Goal: Check status: Check status

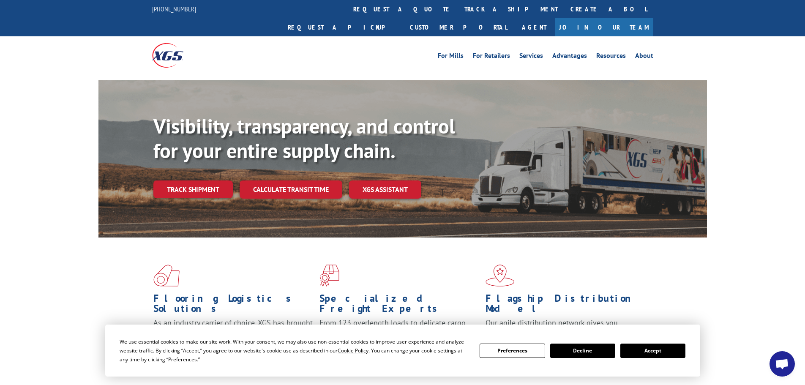
click at [652, 354] on button "Accept" at bounding box center [652, 350] width 65 height 14
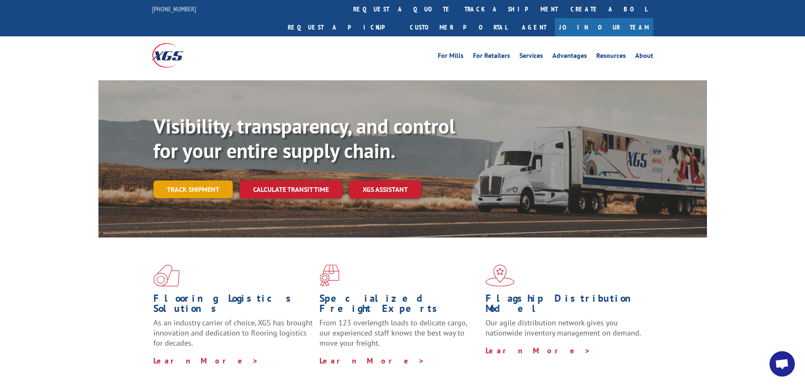
click at [212, 180] on link "Track shipment" at bounding box center [192, 189] width 79 height 18
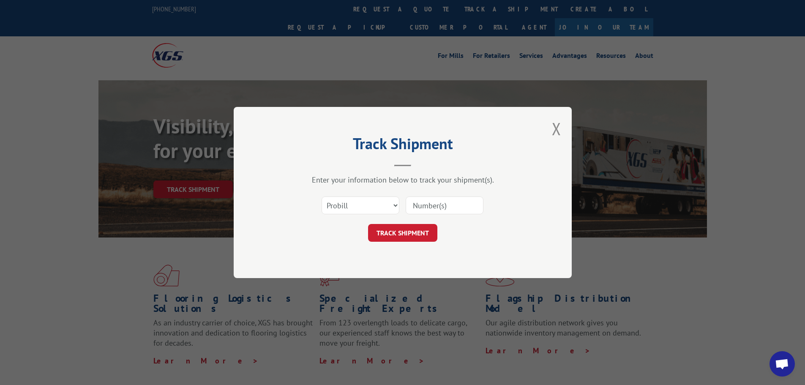
click at [416, 205] on input at bounding box center [444, 205] width 78 height 18
paste input "17470257"
type input "17470257"
click at [423, 229] on button "TRACK SHIPMENT" at bounding box center [402, 233] width 69 height 18
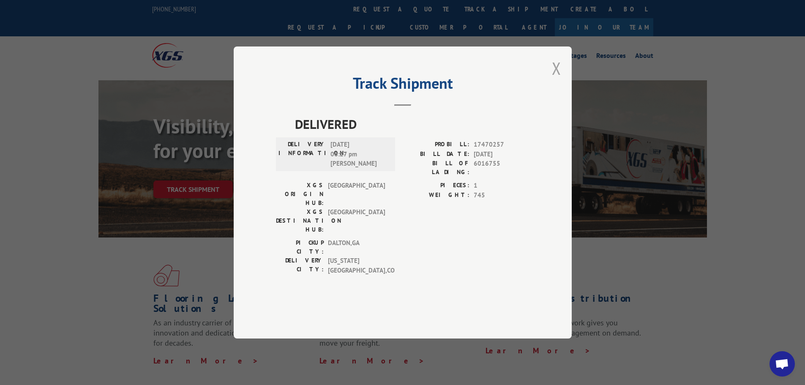
click at [554, 79] on button "Close modal" at bounding box center [556, 68] width 9 height 22
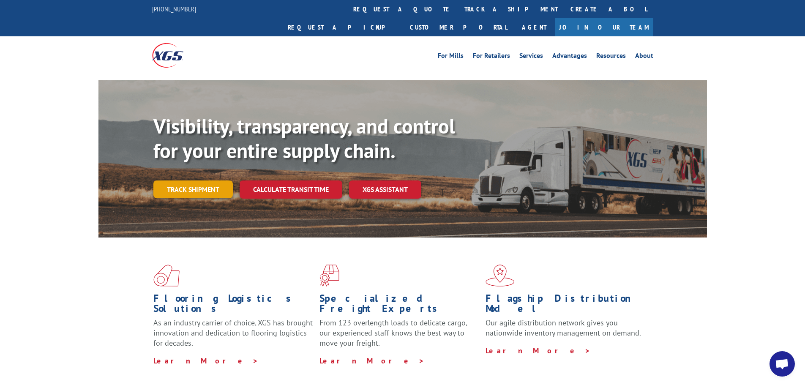
click at [179, 180] on link "Track shipment" at bounding box center [192, 189] width 79 height 18
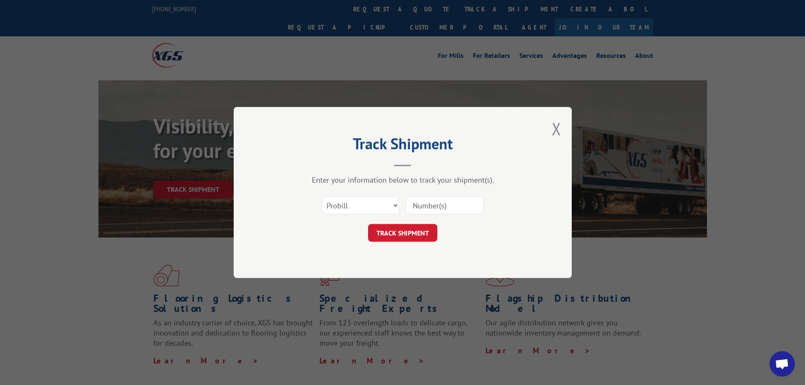
click at [436, 200] on input at bounding box center [444, 205] width 78 height 18
paste input "17521110"
type input "17521110"
click at [421, 234] on button "TRACK SHIPMENT" at bounding box center [402, 233] width 69 height 18
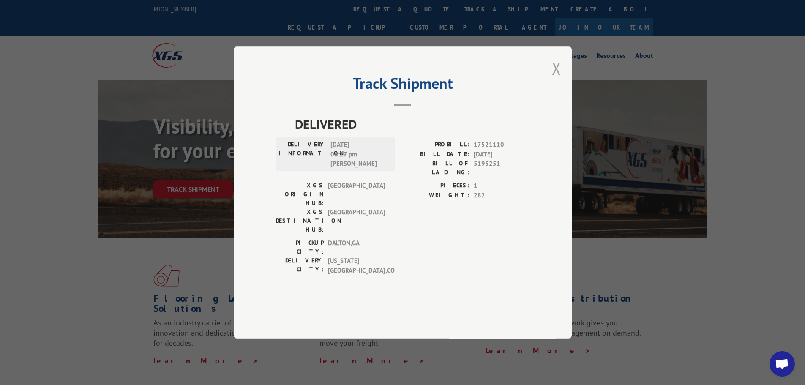
click at [554, 79] on button "Close modal" at bounding box center [556, 68] width 9 height 22
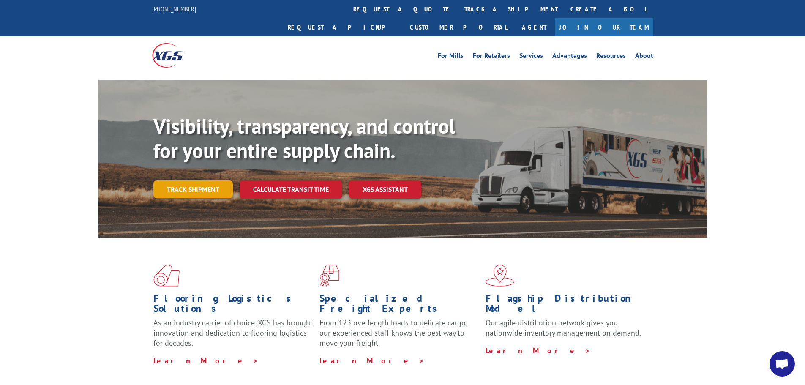
click at [213, 180] on link "Track shipment" at bounding box center [192, 189] width 79 height 18
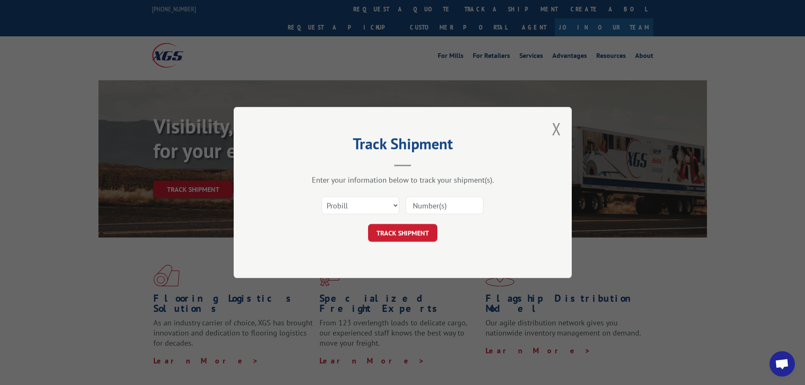
click at [435, 204] on input at bounding box center [444, 205] width 78 height 18
paste input "17229001"
type input "17229001"
click at [431, 233] on button "TRACK SHIPMENT" at bounding box center [402, 233] width 69 height 18
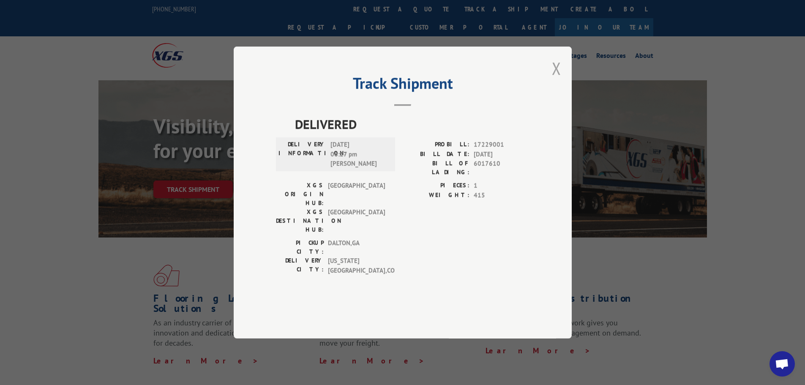
click at [558, 79] on button "Close modal" at bounding box center [556, 68] width 9 height 22
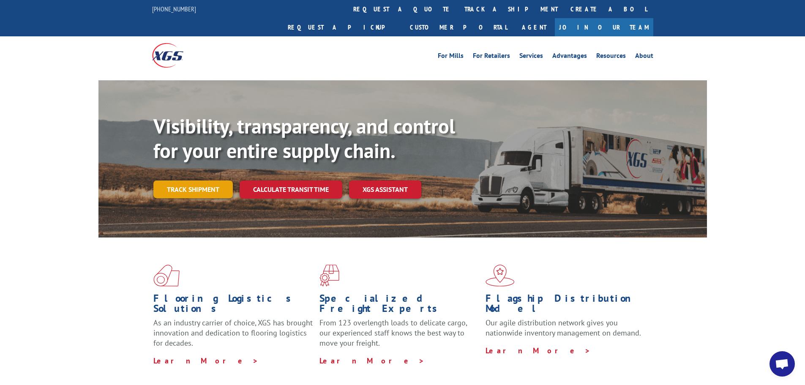
click at [208, 180] on link "Track shipment" at bounding box center [192, 189] width 79 height 18
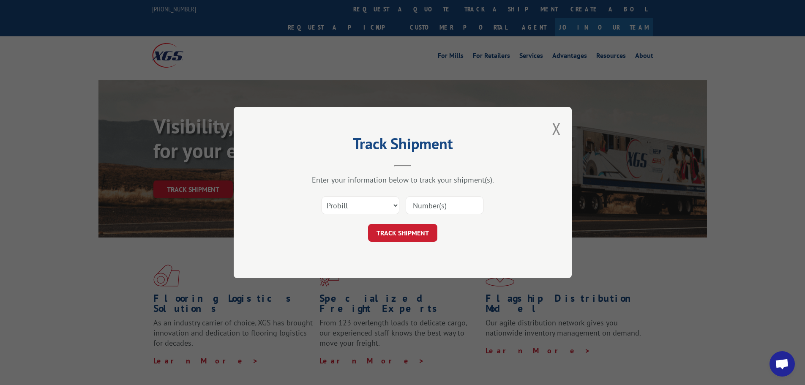
paste input "261912250904"
type input "261912250904"
click at [415, 237] on button "TRACK SHIPMENT" at bounding box center [402, 233] width 69 height 18
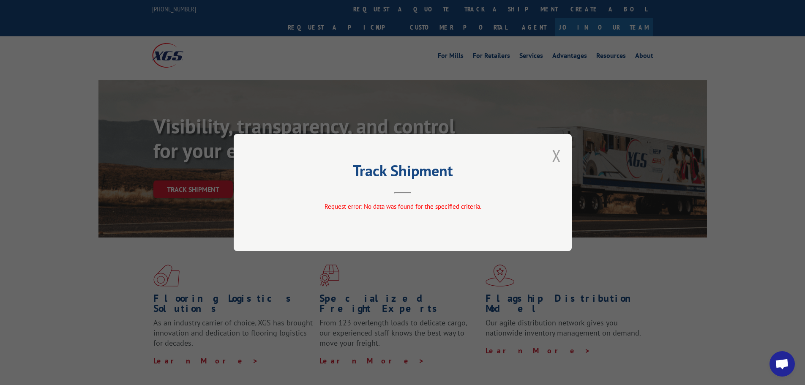
click at [558, 156] on button "Close modal" at bounding box center [556, 155] width 9 height 22
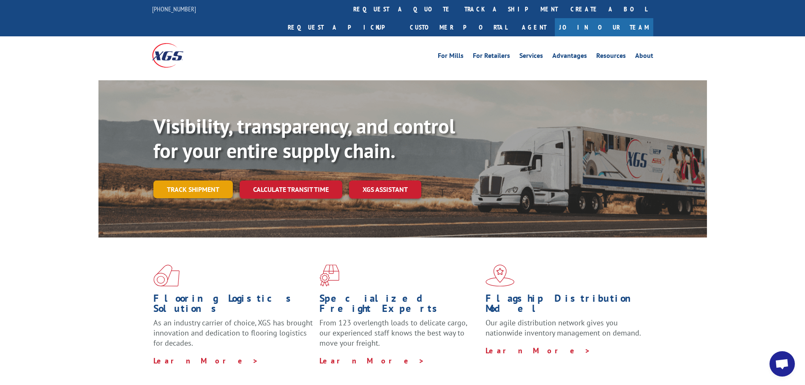
click at [194, 180] on link "Track shipment" at bounding box center [192, 189] width 79 height 18
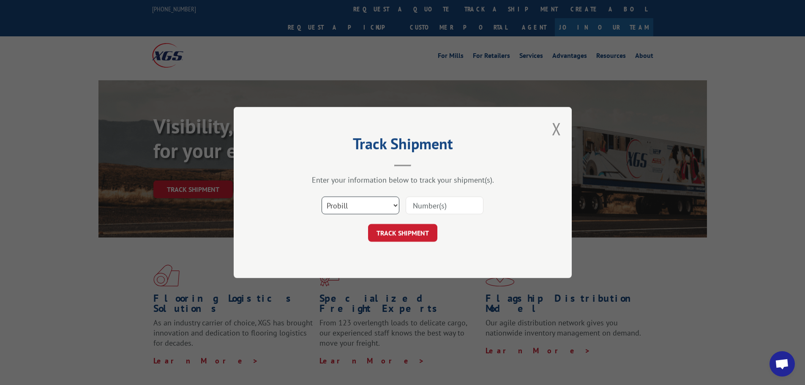
click at [346, 210] on select "Select category... Probill BOL PO" at bounding box center [360, 205] width 78 height 18
select select "bol"
click at [321, 196] on select "Select category... Probill BOL PO" at bounding box center [360, 205] width 78 height 18
click at [417, 208] on input at bounding box center [444, 205] width 78 height 18
paste input "261912250904"
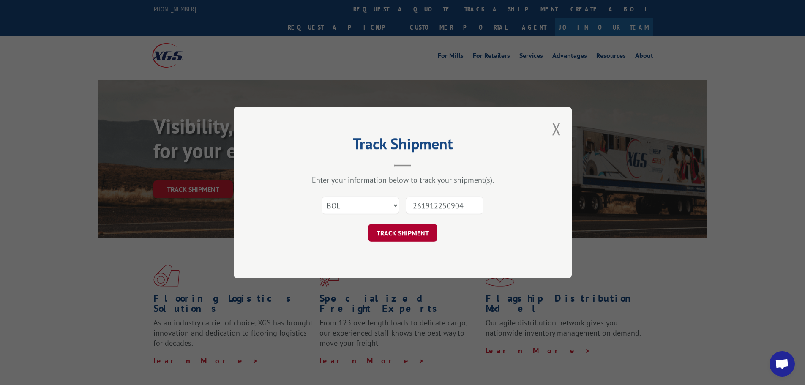
type input "261912250904"
click at [425, 227] on button "TRACK SHIPMENT" at bounding box center [402, 233] width 69 height 18
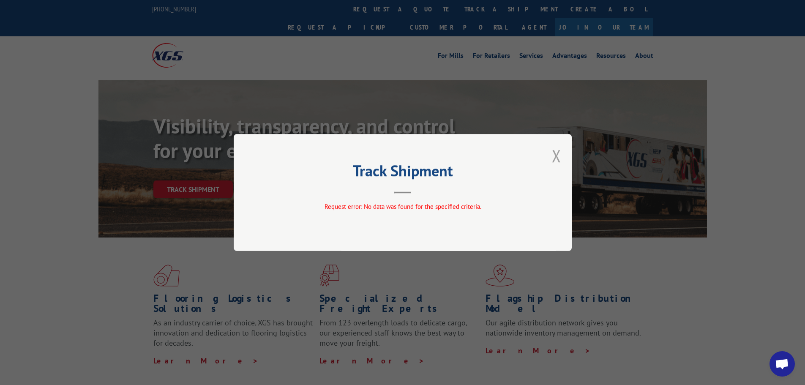
click at [558, 152] on button "Close modal" at bounding box center [556, 155] width 9 height 22
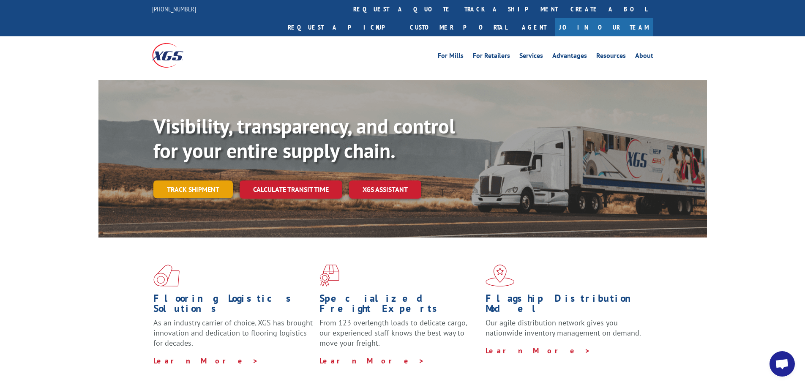
click at [208, 180] on link "Track shipment" at bounding box center [192, 189] width 79 height 18
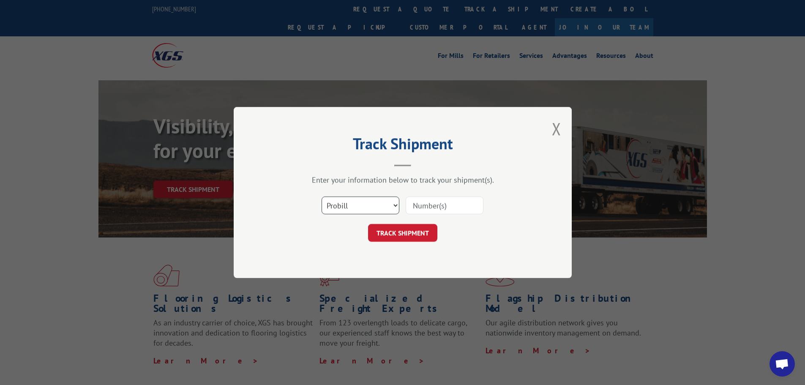
click at [374, 203] on select "Select category... Probill BOL PO" at bounding box center [360, 205] width 78 height 18
select select "bol"
click at [321, 196] on select "Select category... Probill BOL PO" at bounding box center [360, 205] width 78 height 18
click at [424, 204] on input at bounding box center [444, 205] width 78 height 18
paste input "449414"
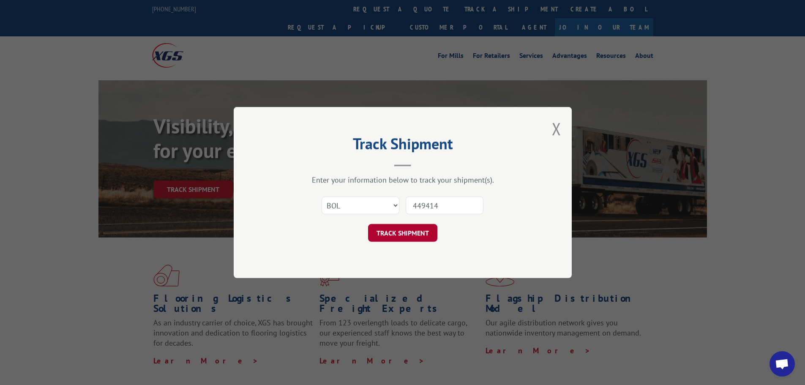
type input "449414"
click at [423, 237] on button "TRACK SHIPMENT" at bounding box center [402, 233] width 69 height 18
